Goal: Task Accomplishment & Management: Use online tool/utility

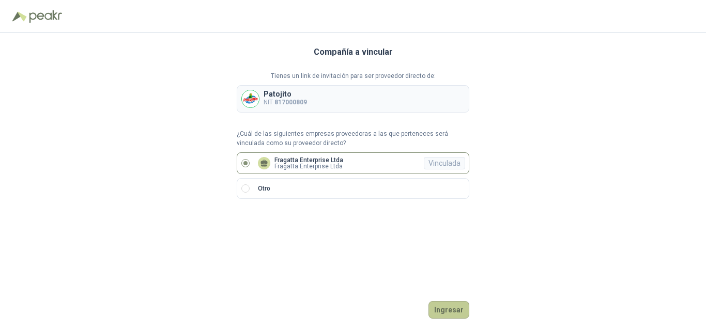
click at [453, 309] on button "Ingresar" at bounding box center [449, 310] width 41 height 18
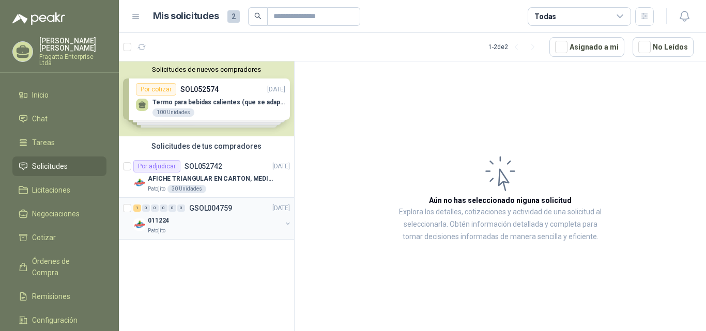
click at [235, 222] on div "011224" at bounding box center [215, 221] width 134 height 12
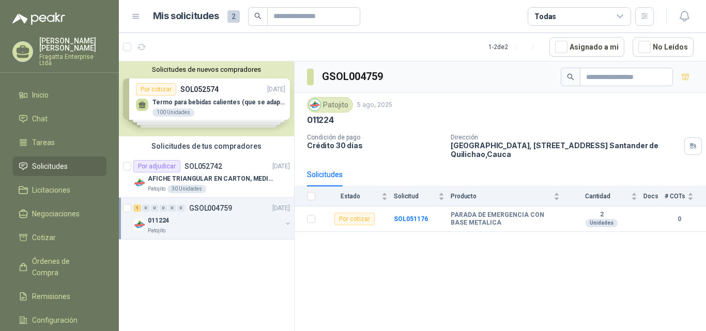
click at [242, 102] on div "Solicitudes de nuevos compradores Por cotizar SOL052574 [DATE] Termo para bebid…" at bounding box center [206, 99] width 175 height 75
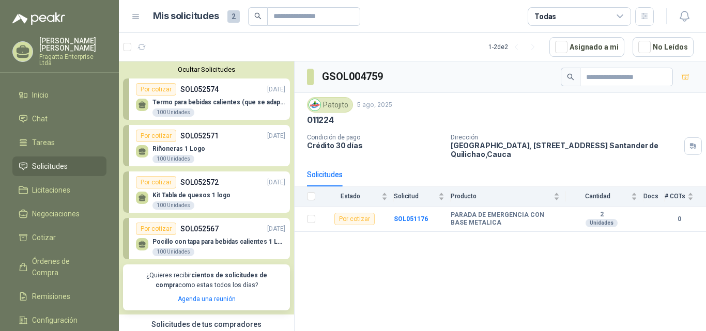
click at [214, 149] on div "Riñoneras 1 Logo 100 Unidades" at bounding box center [210, 153] width 149 height 22
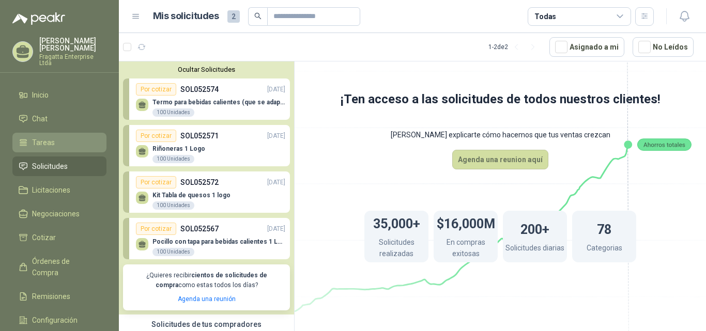
click at [47, 137] on span "Tareas" at bounding box center [43, 142] width 23 height 11
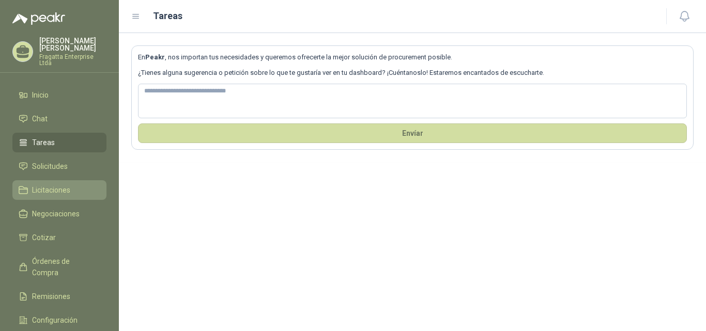
click at [54, 185] on span "Licitaciones" at bounding box center [51, 190] width 38 height 11
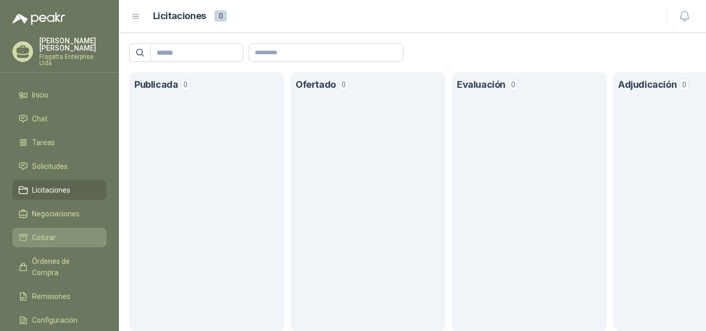
click at [48, 232] on span "Cotizar" at bounding box center [44, 237] width 24 height 11
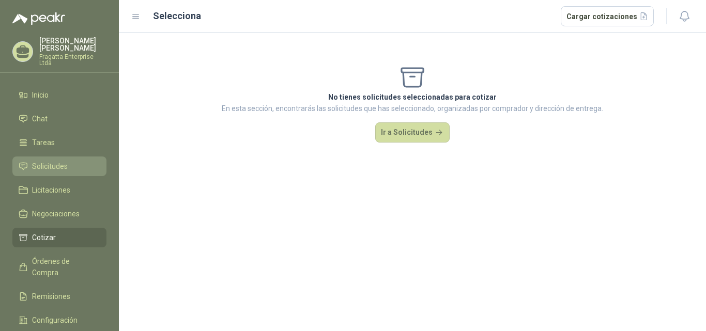
click at [55, 161] on span "Solicitudes" at bounding box center [50, 166] width 36 height 11
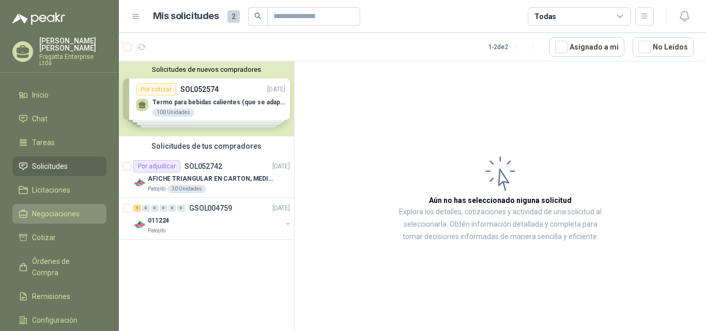
click at [67, 208] on span "Negociaciones" at bounding box center [56, 213] width 48 height 11
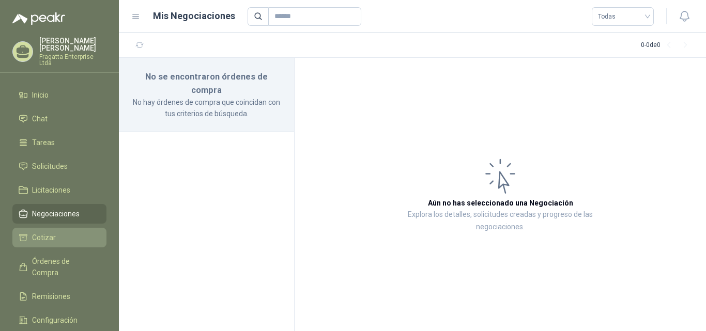
click at [55, 232] on li "Cotizar" at bounding box center [60, 237] width 82 height 11
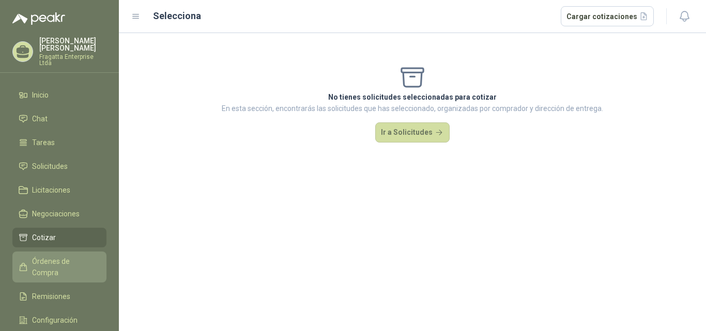
click at [59, 256] on span "Órdenes de Compra" at bounding box center [64, 267] width 65 height 23
